Goal: Information Seeking & Learning: Find specific fact

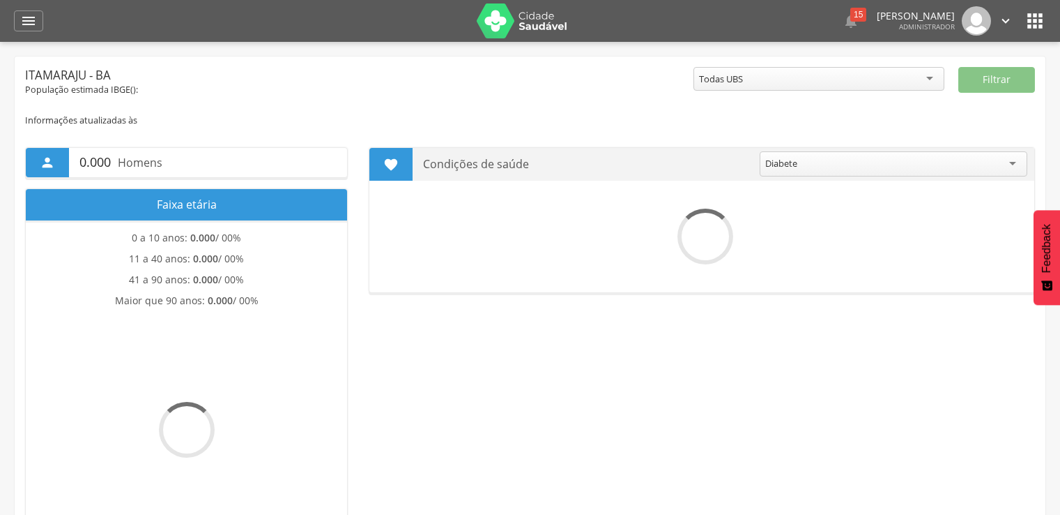
click at [31, 19] on icon "" at bounding box center [28, 21] width 17 height 17
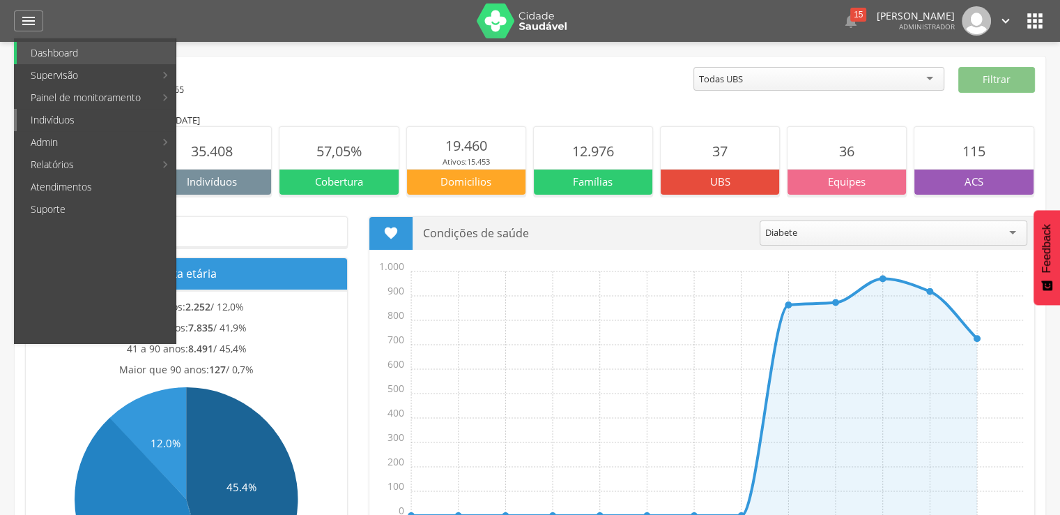
click at [85, 123] on link "Indivíduos" at bounding box center [96, 120] width 159 height 22
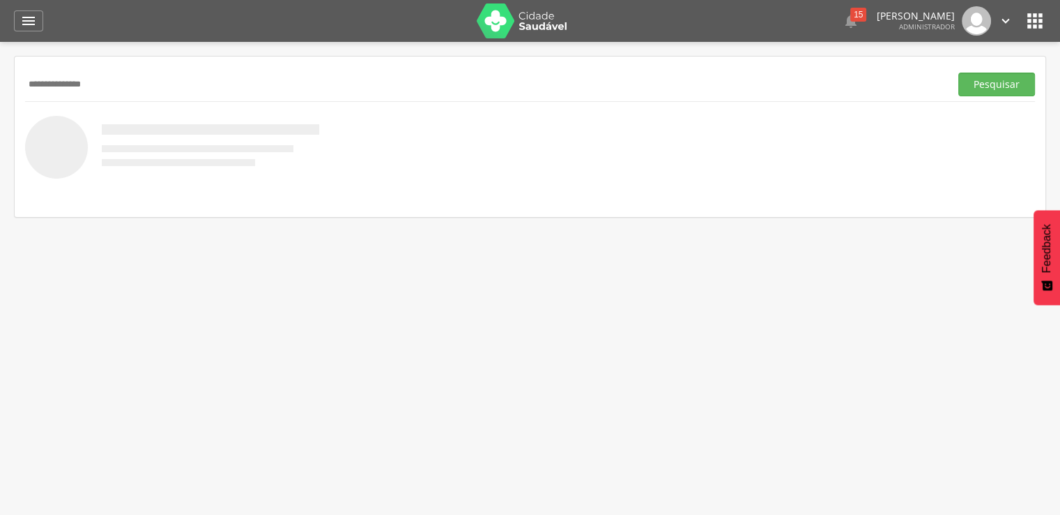
type input "**********"
click at [959, 73] on button "Pesquisar" at bounding box center [997, 85] width 77 height 24
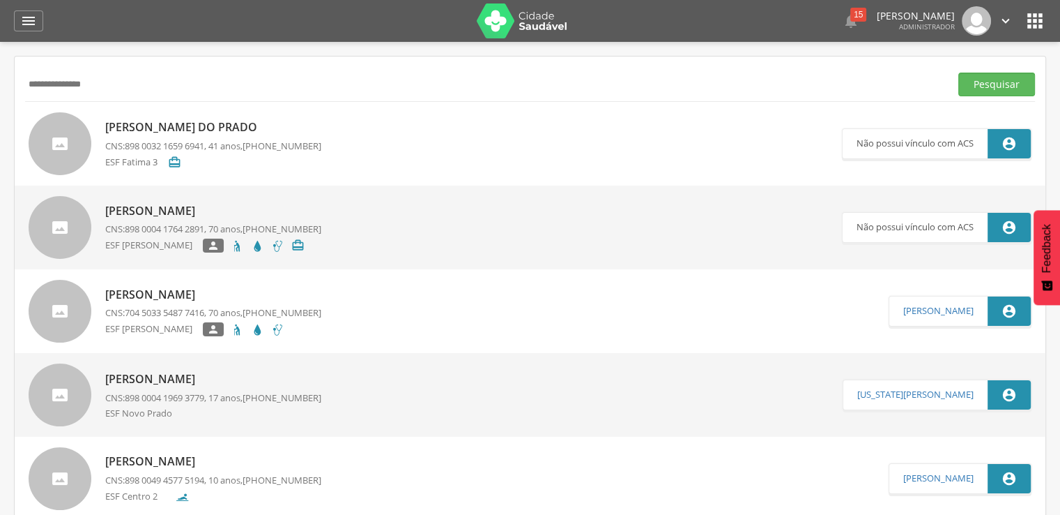
click at [150, 125] on p "[PERSON_NAME] do Prado" at bounding box center [213, 127] width 216 height 16
type input "**********"
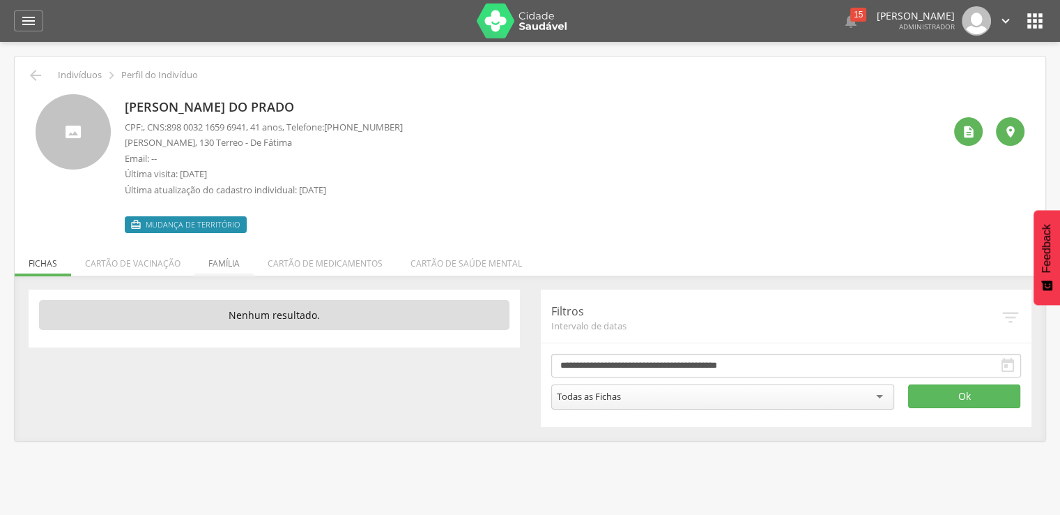
click at [227, 254] on li "Família" at bounding box center [224, 259] width 59 height 33
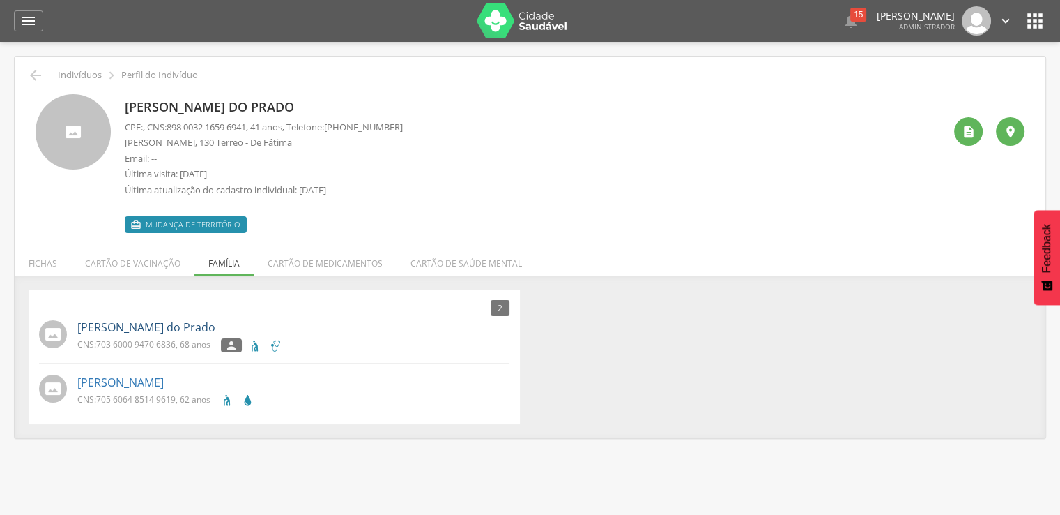
click at [165, 325] on link "[PERSON_NAME] do Prado" at bounding box center [146, 327] width 138 height 16
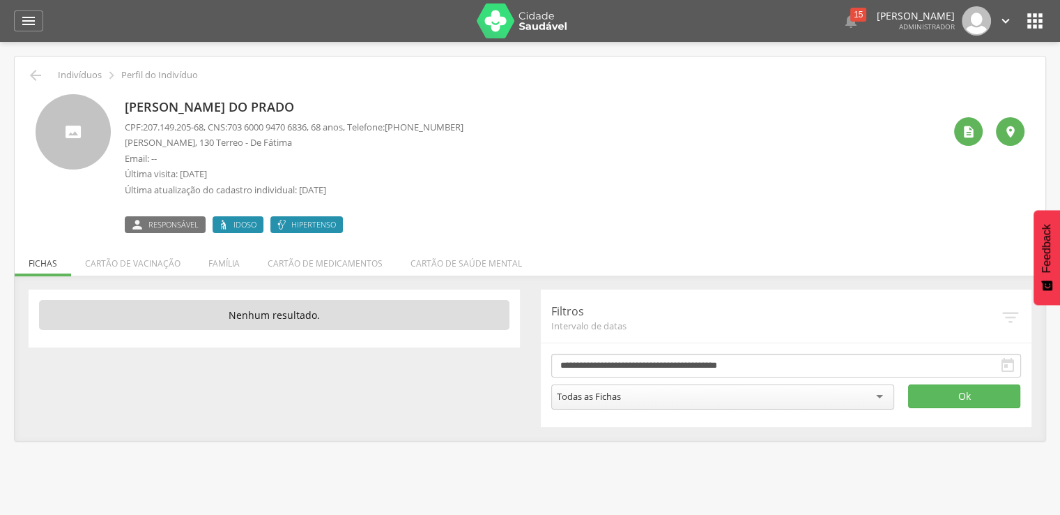
click at [188, 229] on span "Responsável" at bounding box center [174, 224] width 50 height 11
click at [974, 140] on div "" at bounding box center [968, 131] width 29 height 29
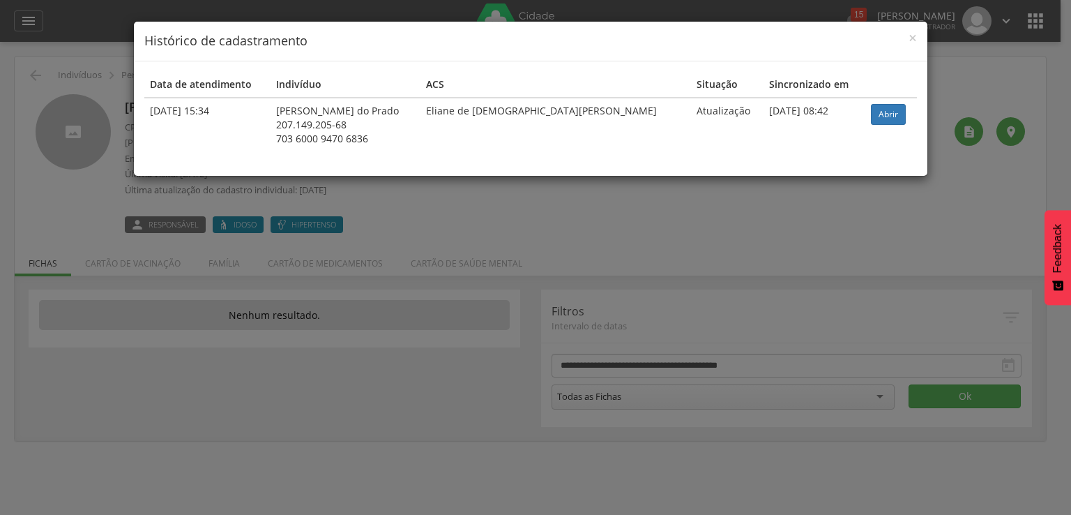
click at [898, 211] on div "× Histórico de cadastramento Data de atendimento Indivíduo ACS Situação Sincron…" at bounding box center [535, 257] width 1071 height 515
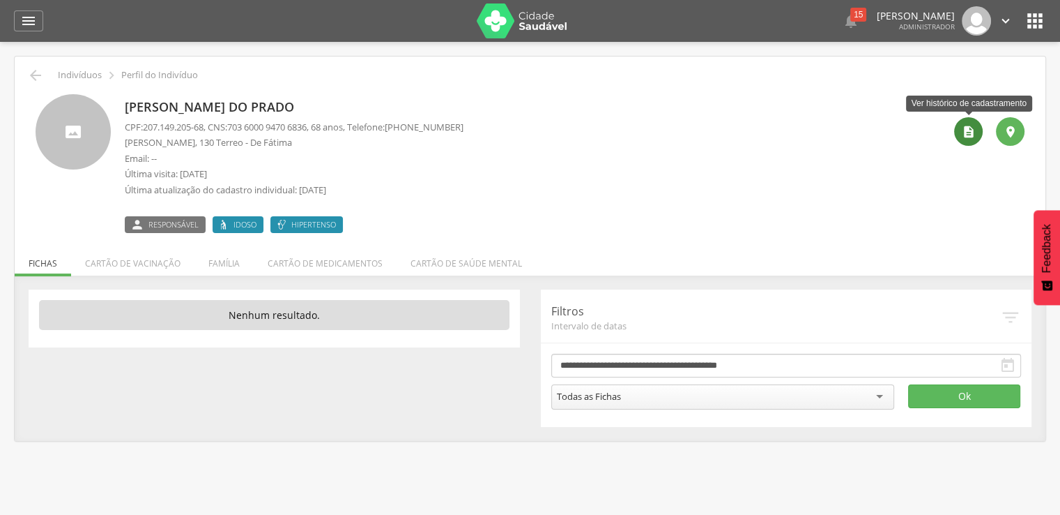
click at [975, 132] on icon "" at bounding box center [969, 132] width 14 height 14
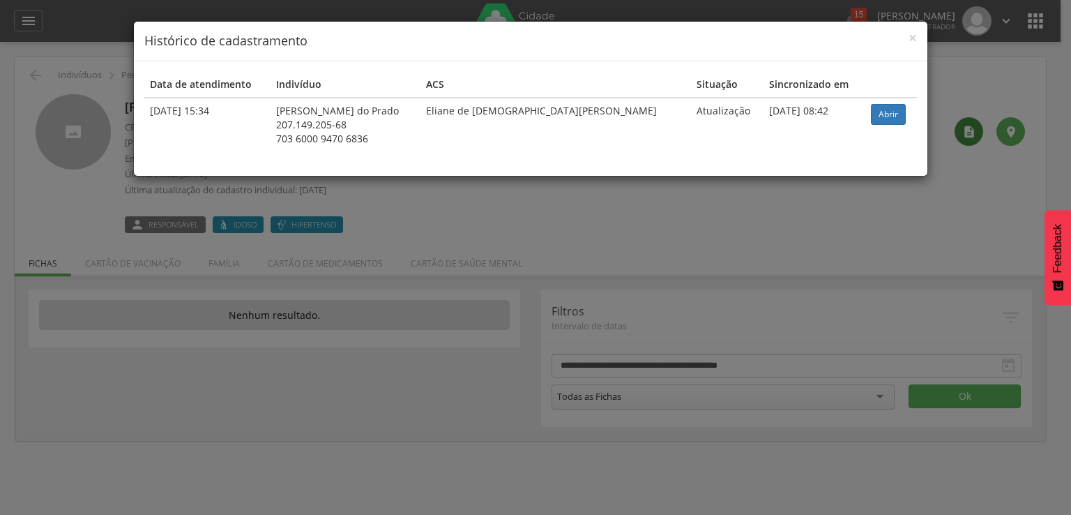
click at [972, 139] on div "× Histórico de cadastramento Data de atendimento Indivíduo ACS Situação Sincron…" at bounding box center [535, 257] width 1071 height 515
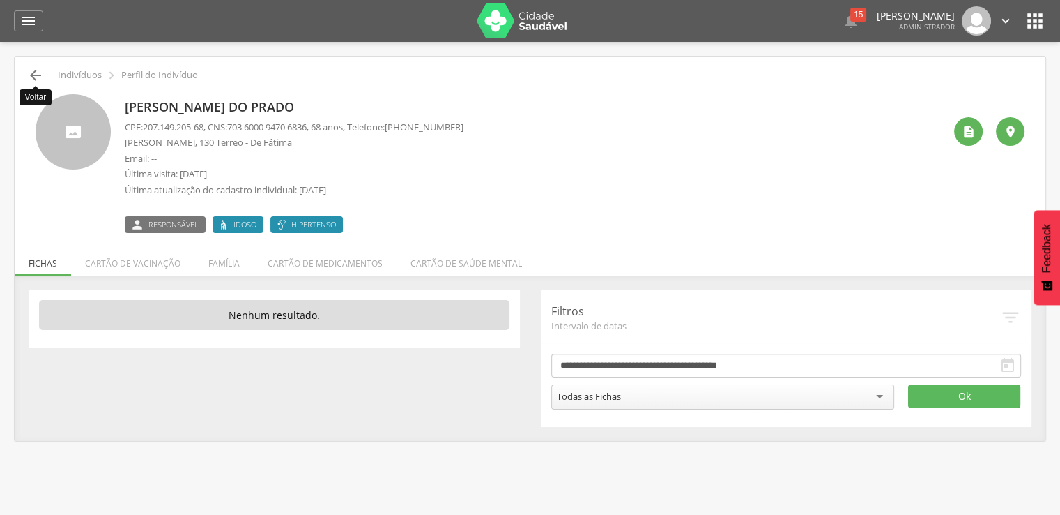
click at [36, 78] on icon "" at bounding box center [35, 75] width 17 height 17
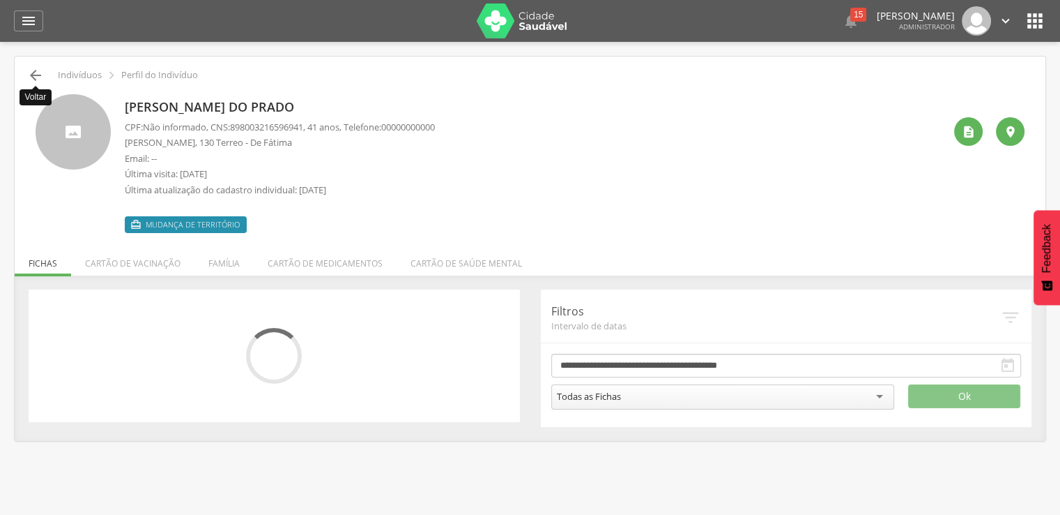
click at [29, 76] on icon "" at bounding box center [35, 75] width 17 height 17
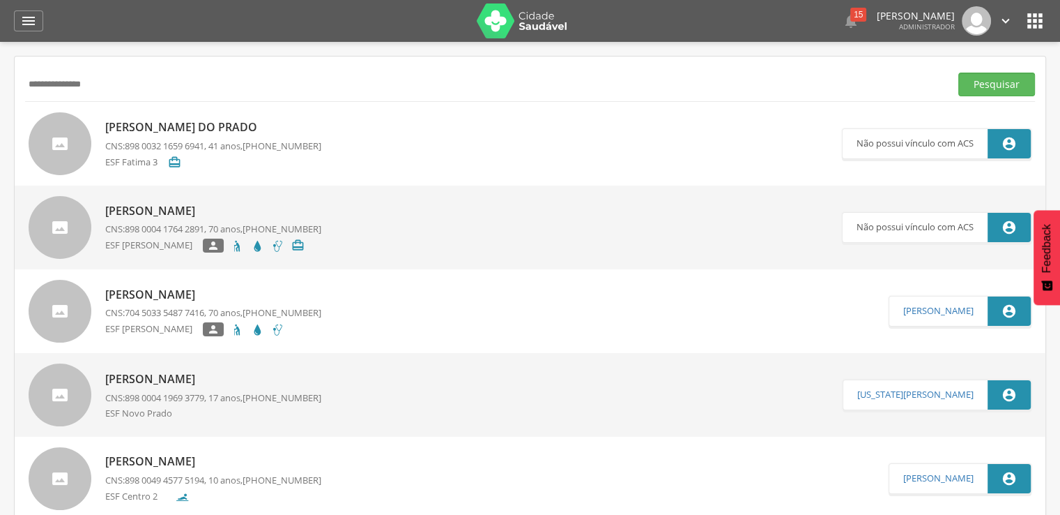
drag, startPoint x: 102, startPoint y: 90, endPoint x: 15, endPoint y: 98, distance: 88.2
drag, startPoint x: 147, startPoint y: 96, endPoint x: -6, endPoint y: 104, distance: 153.6
click at [0, 104] on html " Dashboard Supervisão Produtividade Mapa da cidade Mapa de cobertura Ranking A…" at bounding box center [530, 257] width 1060 height 515
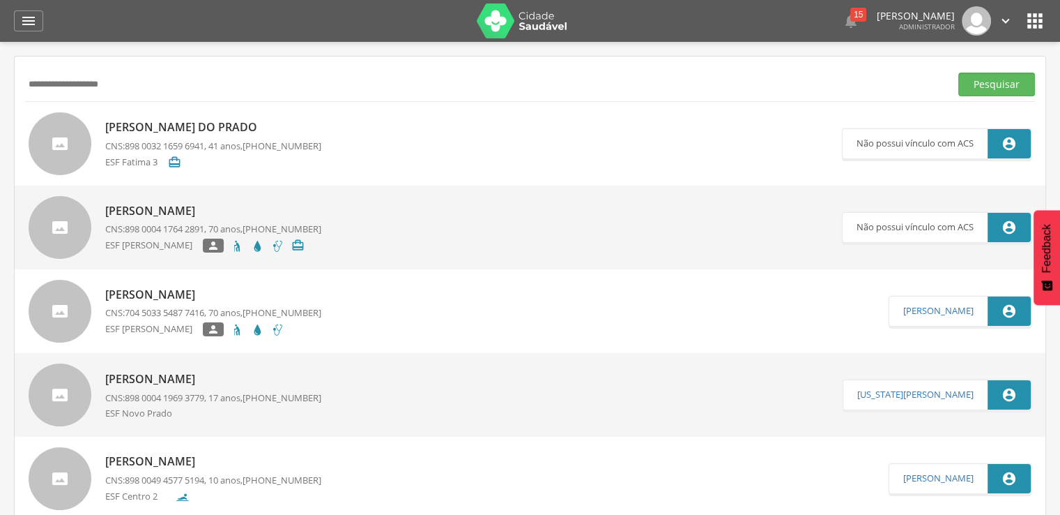
click at [959, 73] on button "Pesquisar" at bounding box center [997, 85] width 77 height 24
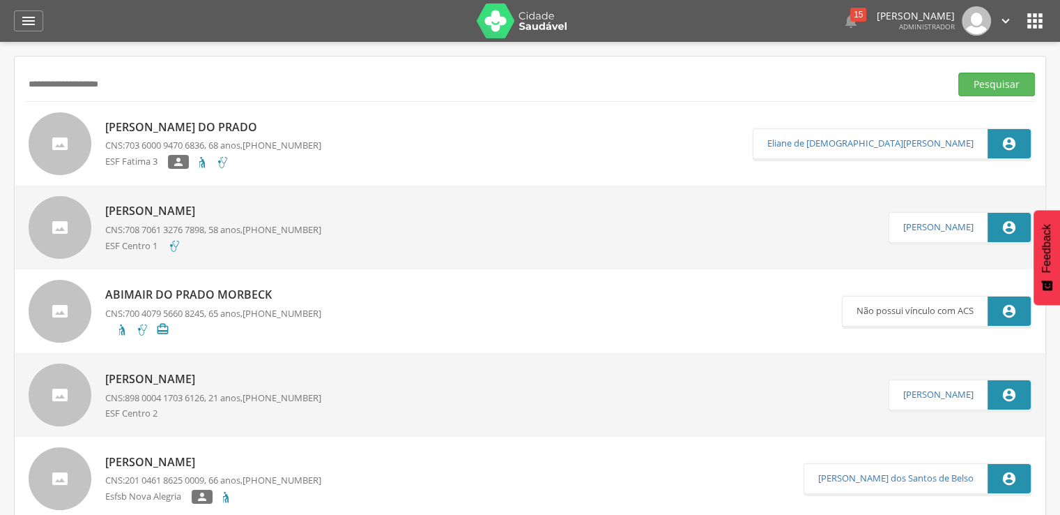
drag, startPoint x: 229, startPoint y: 91, endPoint x: -25, endPoint y: 90, distance: 253.8
click at [0, 90] on html " Dashboard Supervisão Produtividade Mapa da cidade Mapa de cobertura Ranking A…" at bounding box center [530, 257] width 1060 height 515
paste input "*"
type input "**********"
click at [959, 73] on button "Pesquisar" at bounding box center [997, 85] width 77 height 24
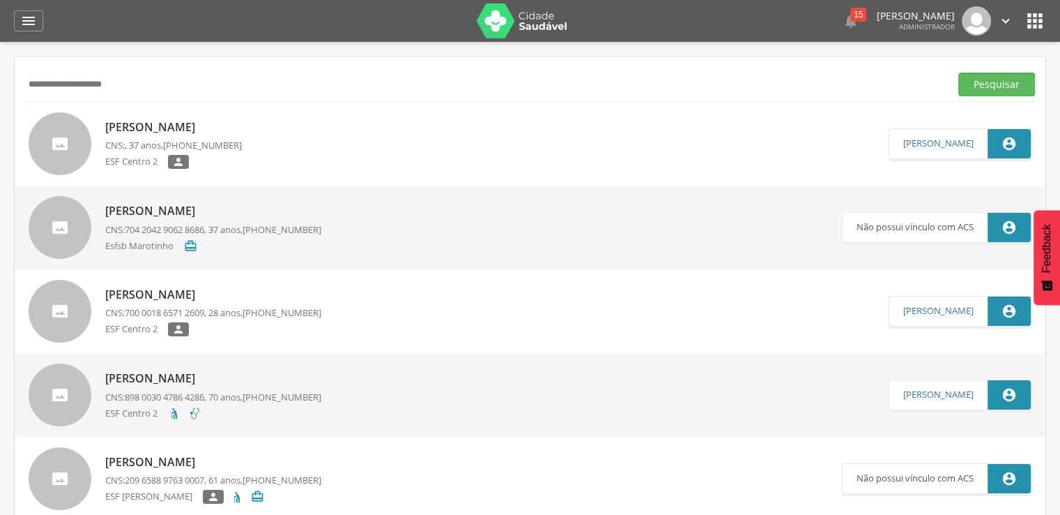
click at [187, 140] on span "[PHONE_NUMBER]" at bounding box center [202, 145] width 79 height 13
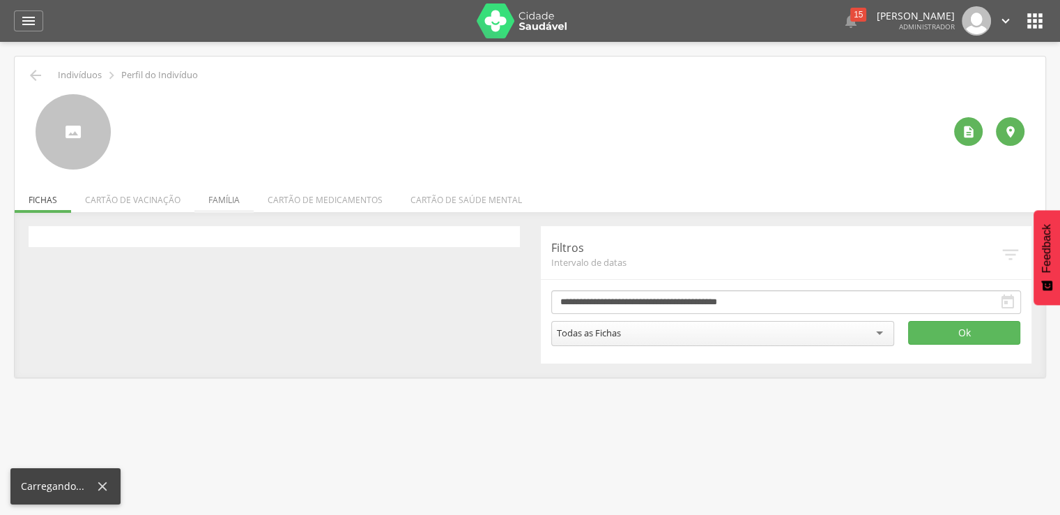
click at [206, 202] on div " Indivíduos  Perfil do Indivíduo   Fichas Cartão de vacinação Família Cartã…" at bounding box center [530, 216] width 1031 height 321
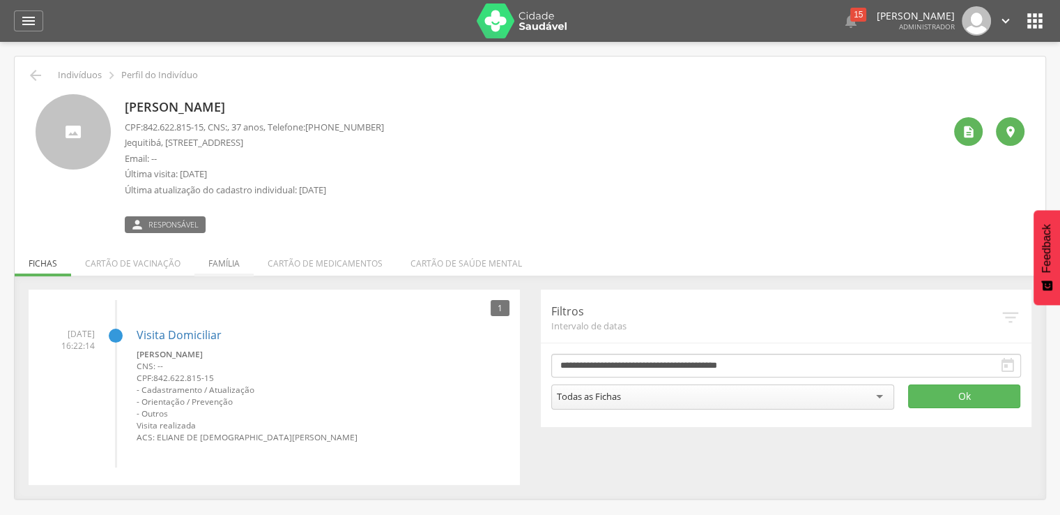
click at [237, 271] on li "Família" at bounding box center [224, 259] width 59 height 33
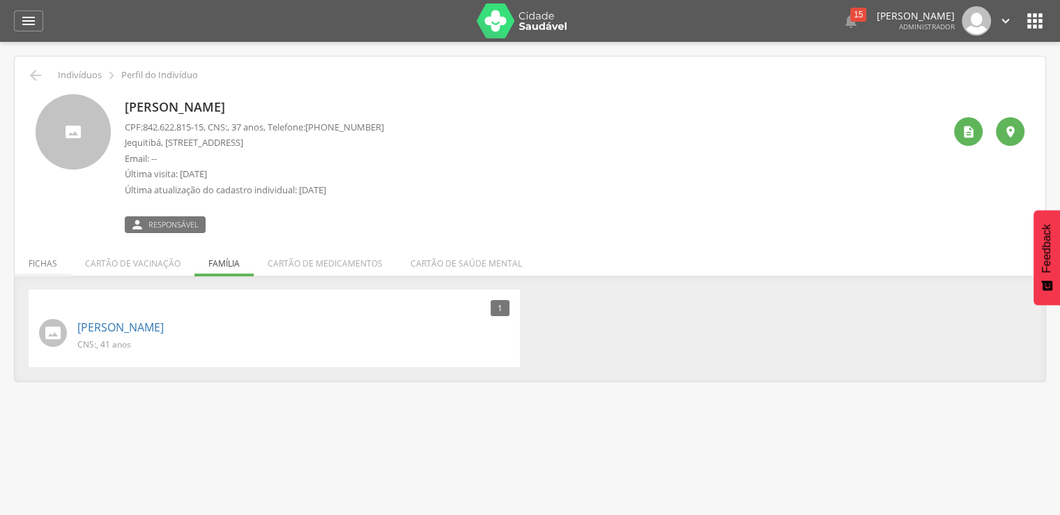
click at [45, 253] on li "Fichas" at bounding box center [43, 259] width 56 height 33
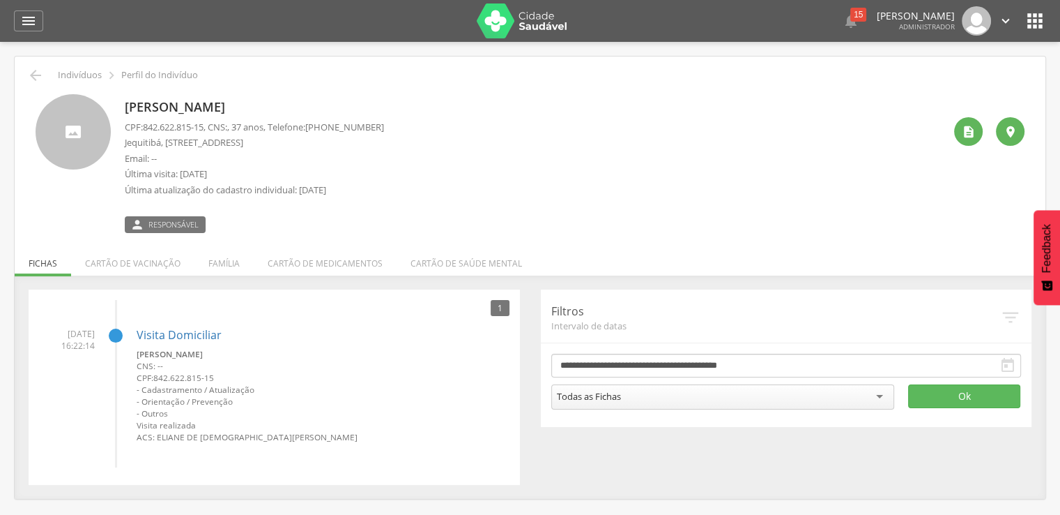
click at [1040, 29] on icon "" at bounding box center [1035, 21] width 22 height 22
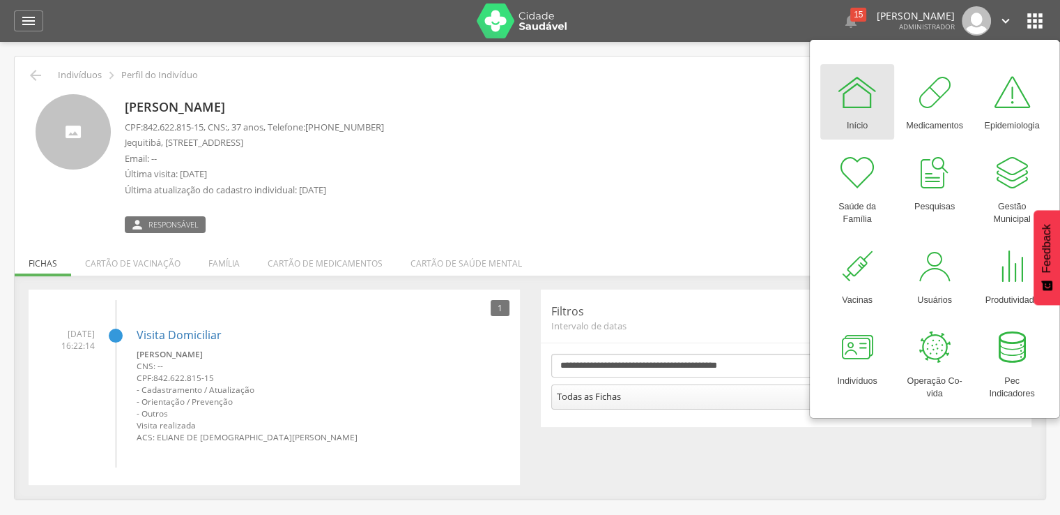
click at [952, 236] on div "Início Medicamentos Epidemiologia Saúde da Família Pesquisas Gestão Municipal V…" at bounding box center [935, 236] width 229 height 350
click at [948, 245] on div at bounding box center [935, 266] width 42 height 42
